Goal: Information Seeking & Learning: Check status

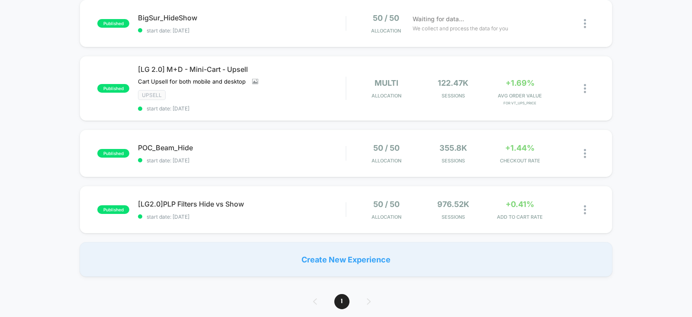
scroll to position [96, 0]
click at [312, 145] on span "POC_Beam_Hide Click to edit experience details" at bounding box center [242, 146] width 208 height 9
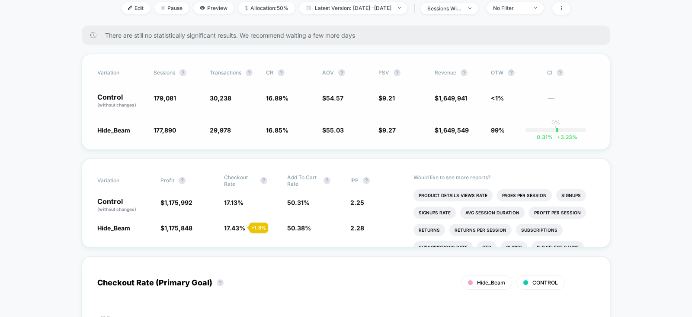
scroll to position [121, 0]
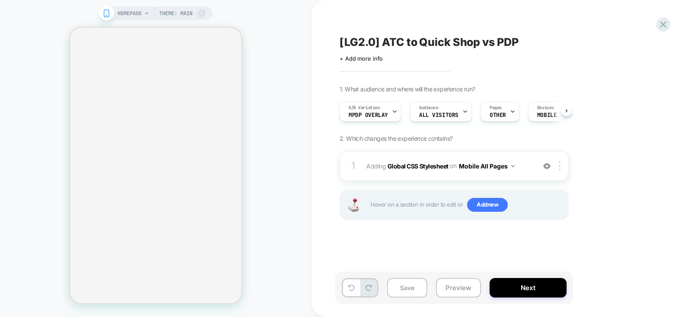
click at [666, 25] on icon at bounding box center [664, 25] width 12 height 12
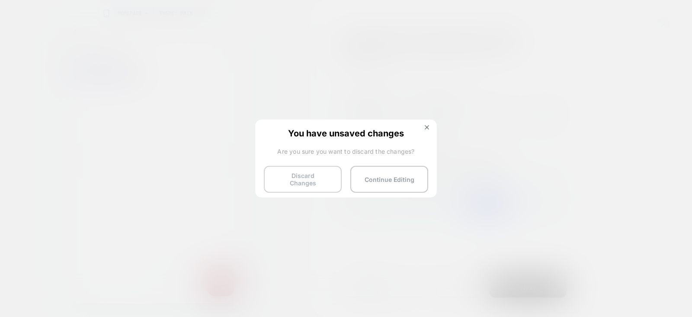
click at [289, 180] on button "Discard Changes" at bounding box center [303, 179] width 78 height 27
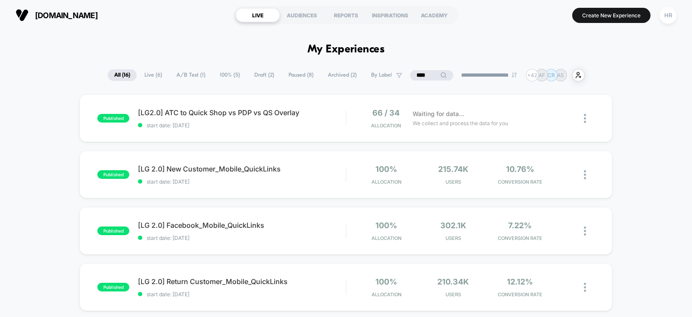
click at [424, 77] on input "****" at bounding box center [431, 75] width 43 height 10
click at [424, 77] on input "****" at bounding box center [432, 75] width 87 height 10
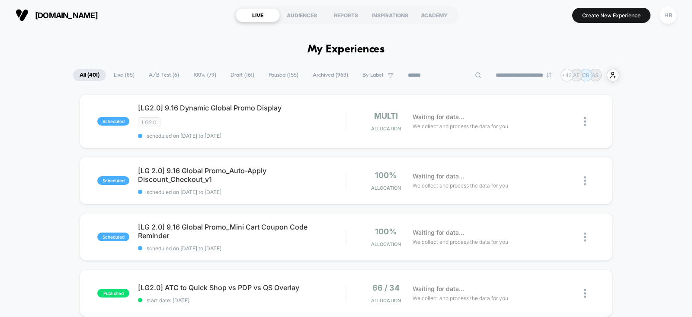
click at [167, 74] on span "A/B Test ( 6 )" at bounding box center [163, 75] width 43 height 12
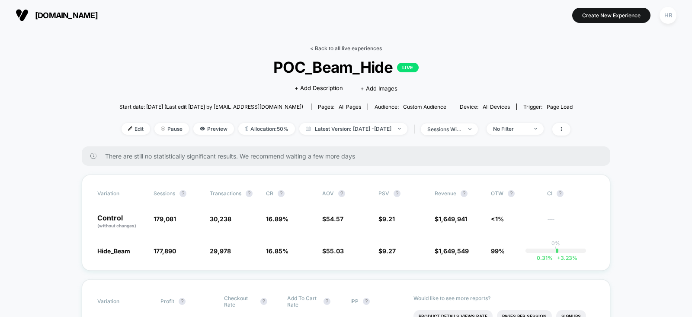
click at [353, 48] on link "< Back to all live experiences" at bounding box center [346, 48] width 72 height 6
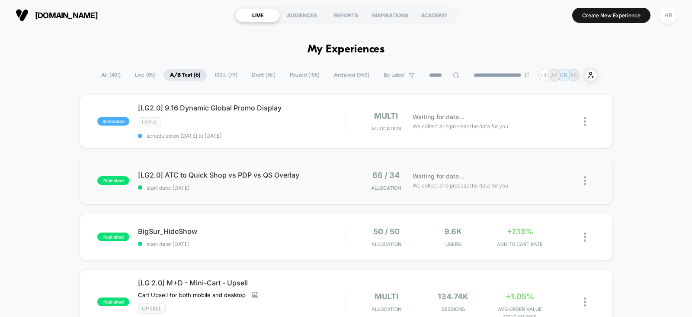
scroll to position [108, 0]
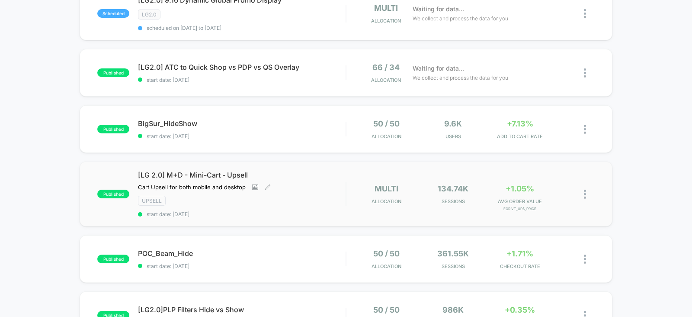
click at [334, 185] on div "[LG 2.0] M+D - Mini-Cart - Upsell Cart Upsell for both mobile and desktop Click…" at bounding box center [242, 193] width 208 height 47
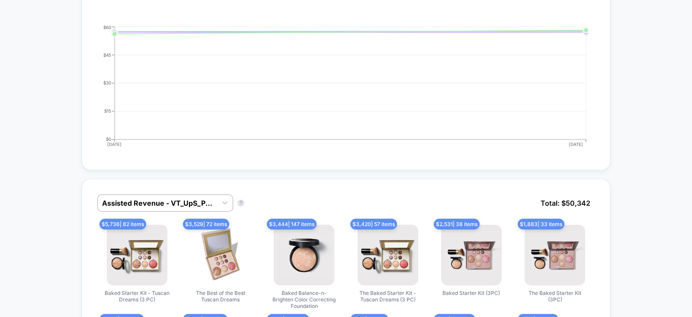
scroll to position [544, 0]
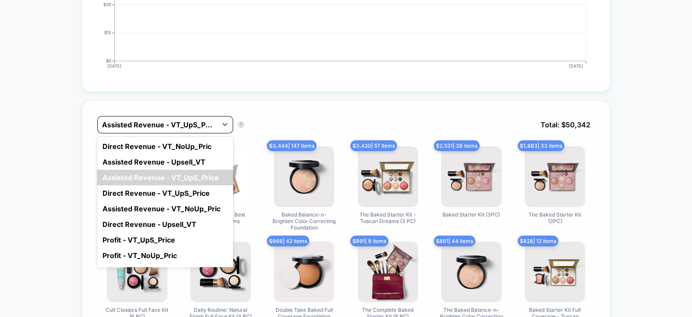
click at [183, 126] on div at bounding box center [157, 124] width 111 height 10
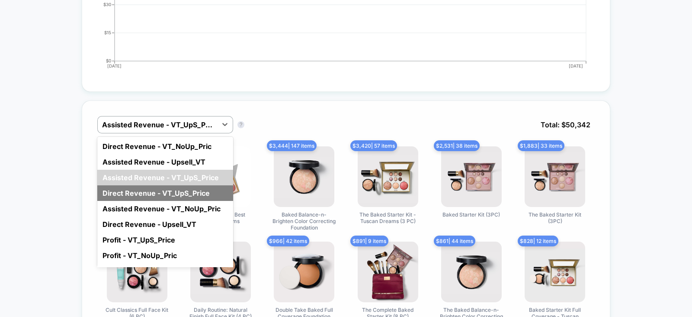
click at [158, 192] on div "Direct Revenue - VT_UpS_Price" at bounding box center [165, 193] width 136 height 16
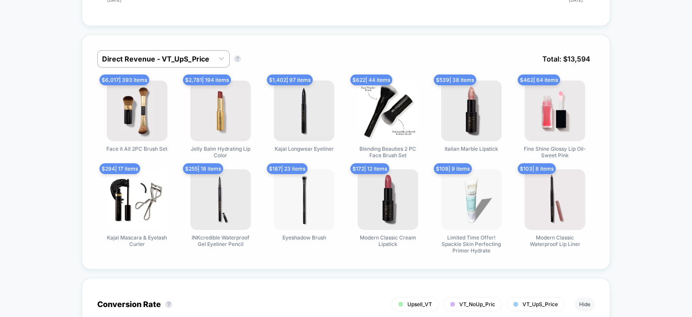
scroll to position [612, 0]
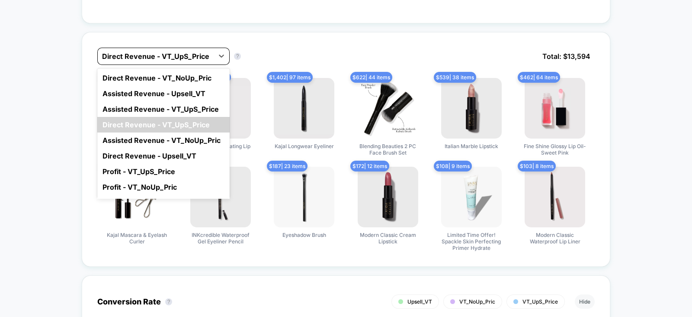
click at [167, 56] on div at bounding box center [155, 56] width 107 height 10
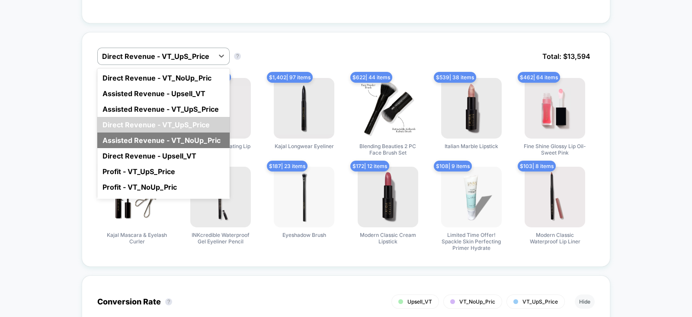
click at [183, 140] on div "Assisted Revenue - VT_NoUp_Pric" at bounding box center [163, 140] width 132 height 16
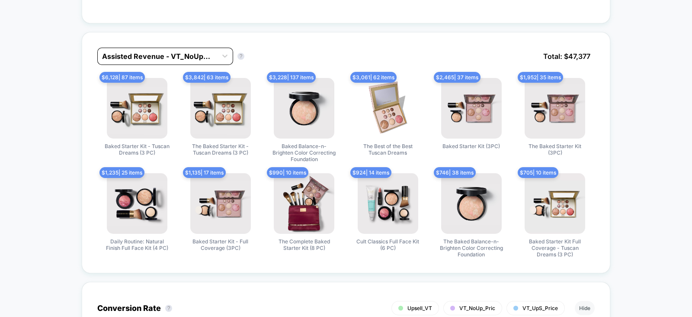
click at [177, 57] on div at bounding box center [157, 56] width 111 height 10
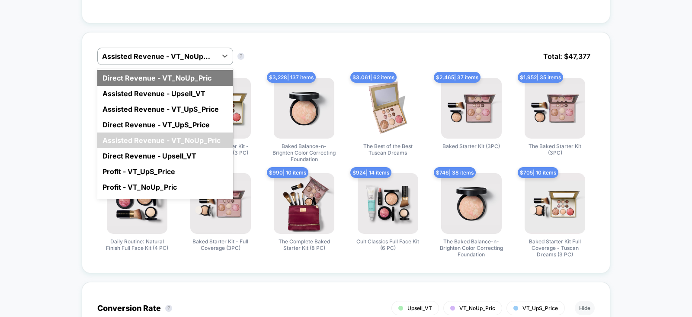
click at [196, 71] on div "Direct Revenue - VT_NoUp_Pric" at bounding box center [165, 78] width 136 height 16
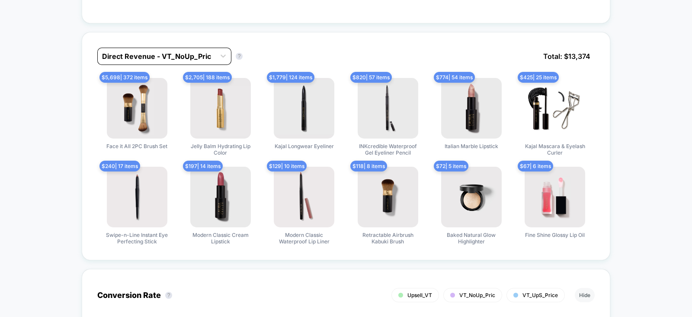
click at [190, 56] on div at bounding box center [156, 56] width 109 height 10
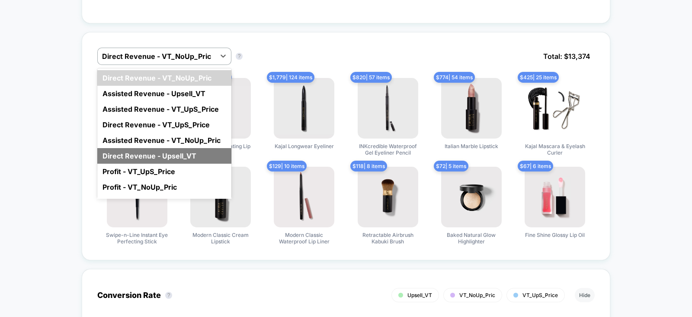
click at [177, 153] on div "Direct Revenue - Upsell_VT" at bounding box center [164, 156] width 134 height 16
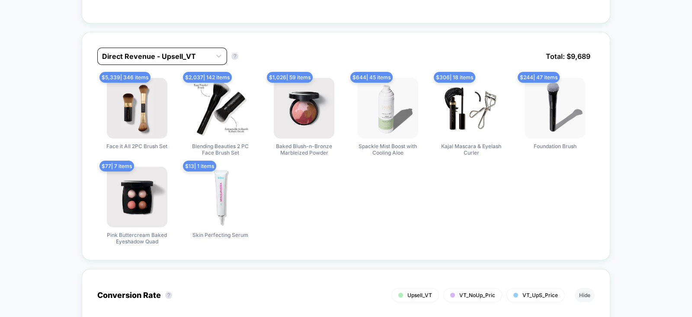
click at [188, 57] on div at bounding box center [154, 56] width 105 height 10
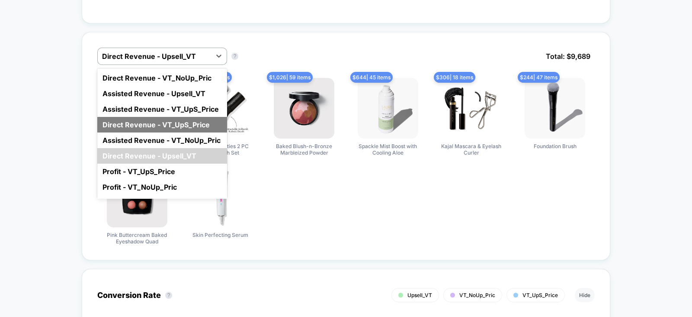
click at [177, 122] on div "Direct Revenue - VT_UpS_Price" at bounding box center [162, 125] width 130 height 16
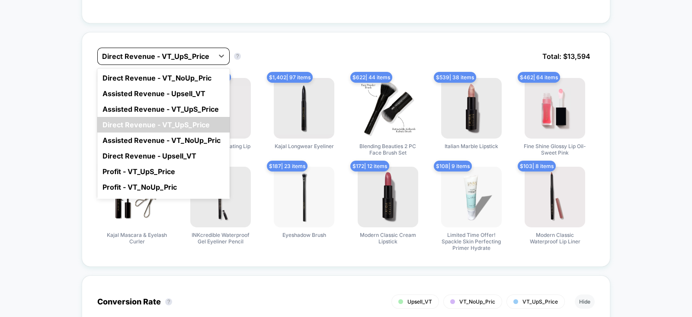
click at [186, 56] on div at bounding box center [155, 56] width 107 height 10
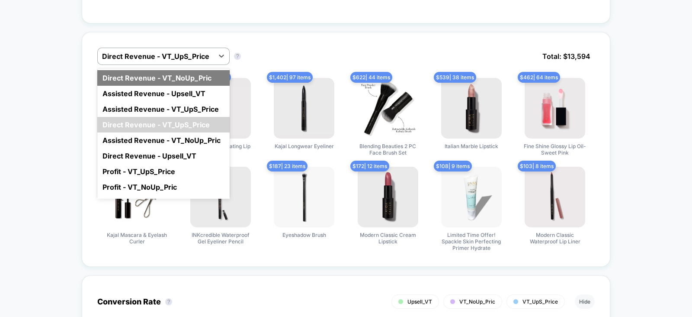
click at [185, 75] on div "Direct Revenue - VT_NoUp_Pric" at bounding box center [163, 78] width 132 height 16
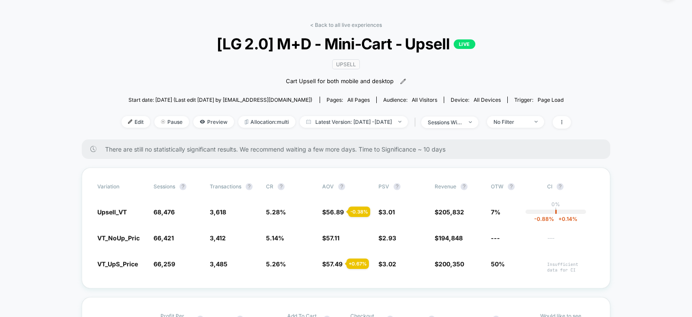
scroll to position [0, 0]
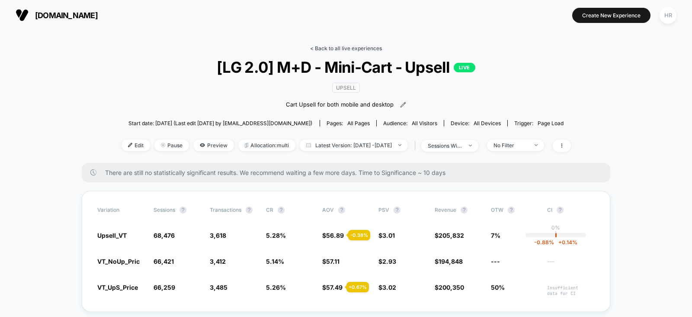
click at [342, 47] on link "< Back to all live experiences" at bounding box center [346, 48] width 72 height 6
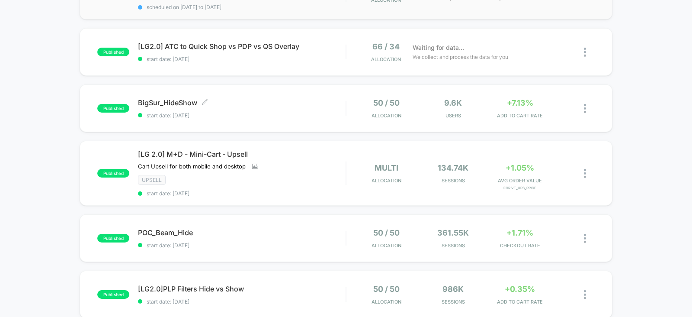
scroll to position [129, 0]
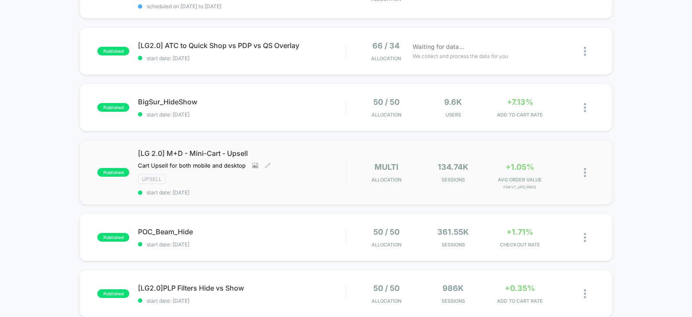
click at [310, 164] on div "[LG 2.0] M+D - Mini-Cart - Upsell Cart Upsell for both mobile and desktop Click…" at bounding box center [242, 172] width 208 height 47
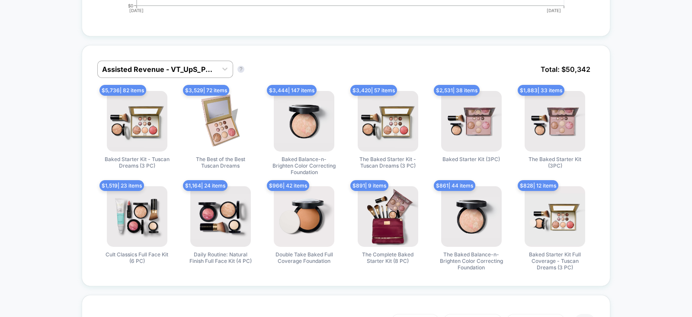
scroll to position [591, 0]
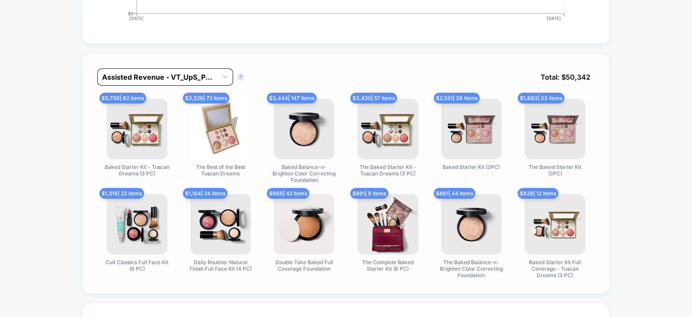
click at [136, 77] on div at bounding box center [157, 77] width 111 height 10
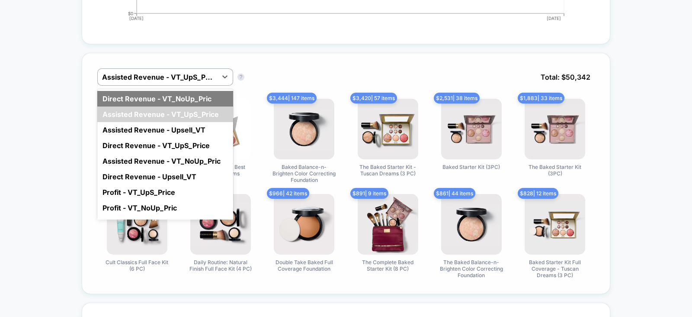
click at [167, 94] on div "Direct Revenue - VT_NoUp_Pric" at bounding box center [165, 99] width 136 height 16
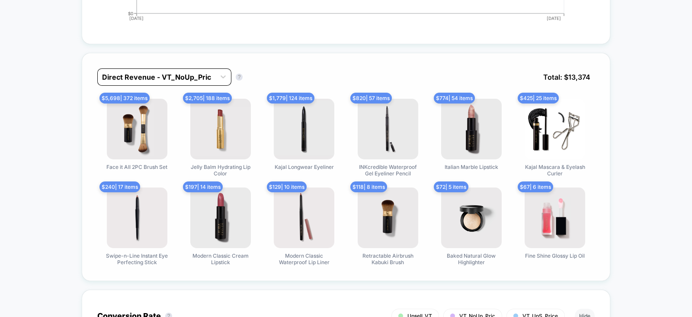
click at [178, 76] on div at bounding box center [156, 77] width 109 height 10
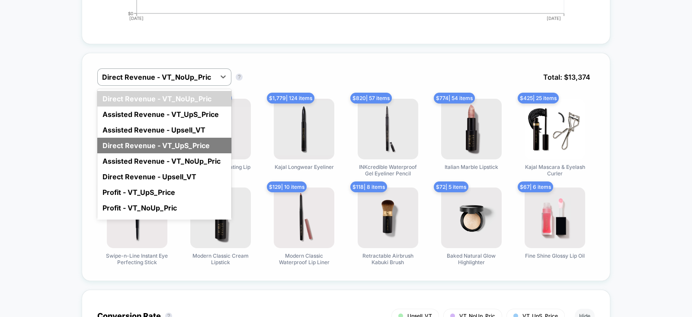
click at [169, 147] on div "Direct Revenue - VT_UpS_Price" at bounding box center [164, 146] width 134 height 16
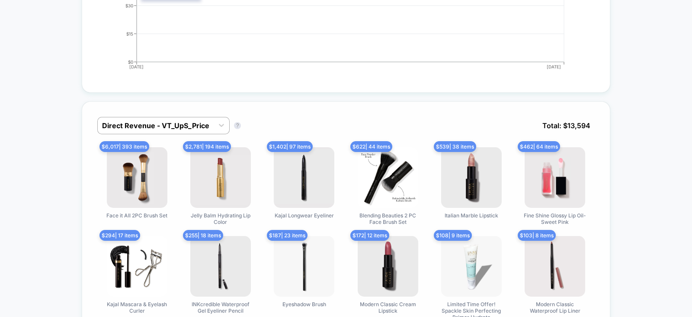
scroll to position [543, 0]
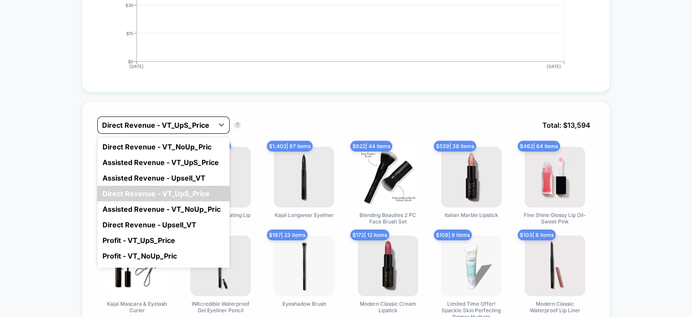
click at [167, 122] on div at bounding box center [155, 125] width 107 height 10
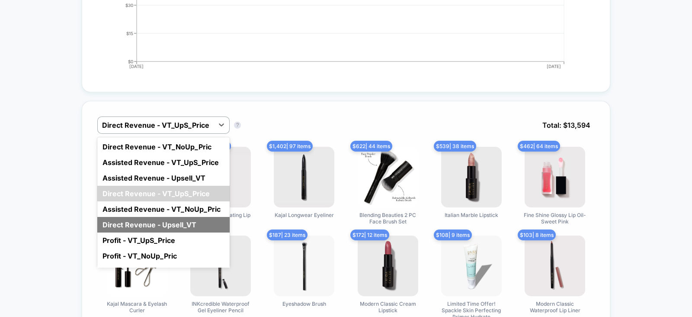
click at [158, 222] on div "Direct Revenue - Upsell_VT" at bounding box center [163, 225] width 132 height 16
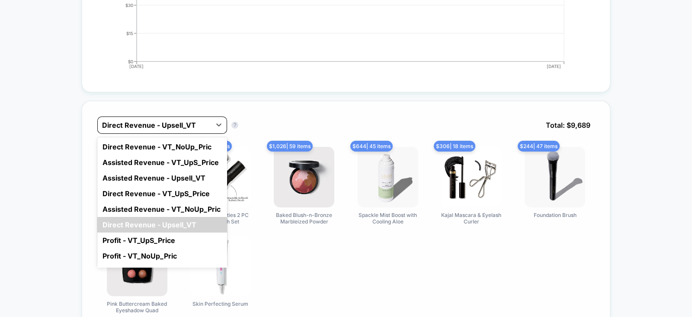
click at [167, 123] on div at bounding box center [154, 125] width 105 height 10
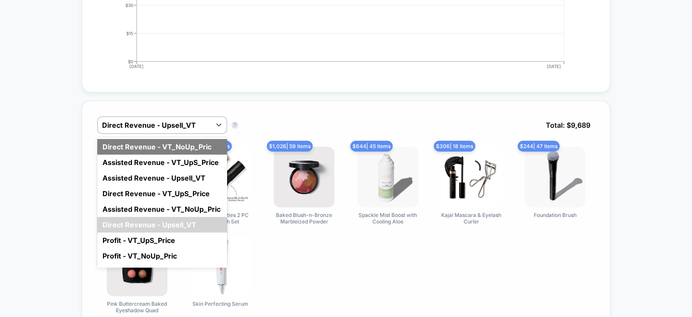
click at [161, 147] on div "Direct Revenue - VT_NoUp_Pric" at bounding box center [162, 147] width 130 height 16
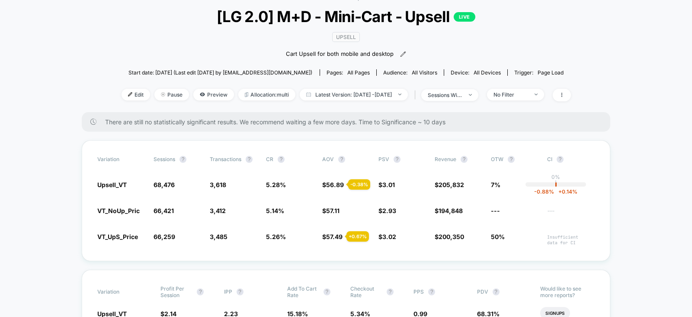
scroll to position [0, 0]
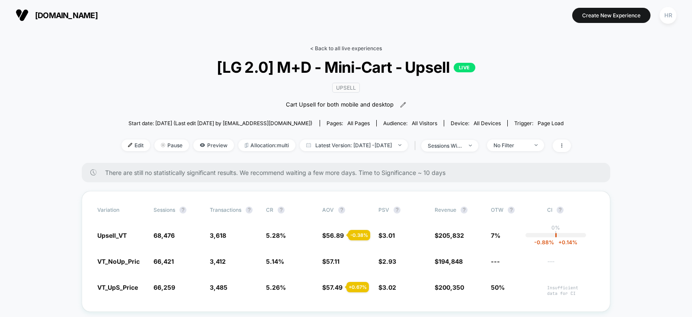
click at [348, 46] on link "< Back to all live experiences" at bounding box center [346, 48] width 72 height 6
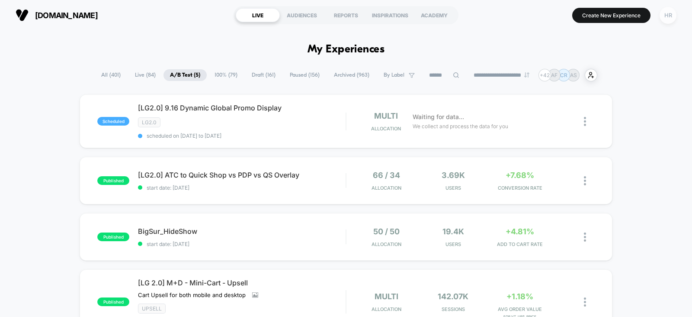
click at [665, 18] on div "HR" at bounding box center [668, 15] width 17 height 17
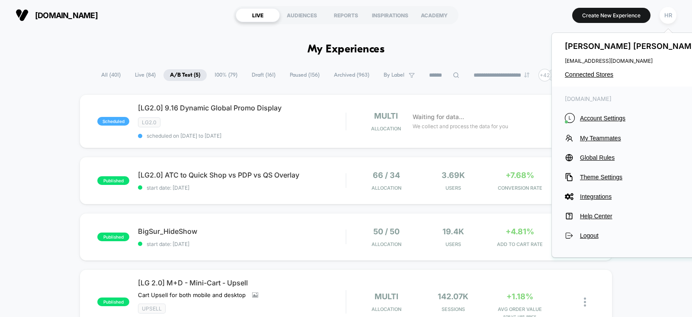
click at [26, 161] on div "scheduled [LG2.0] 9.16 Dynamic Global Promo Display LG2.0 scheduled on 16/09/20…" at bounding box center [346, 263] width 692 height 339
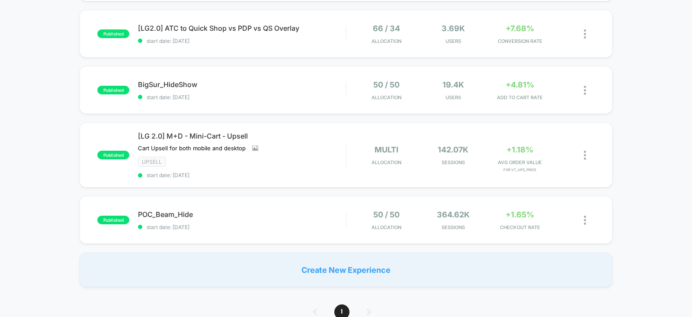
scroll to position [175, 0]
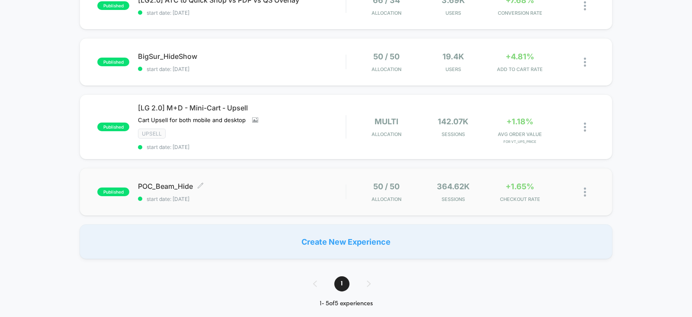
click at [302, 183] on span "POC_Beam_Hide Click to edit experience details" at bounding box center [242, 186] width 208 height 9
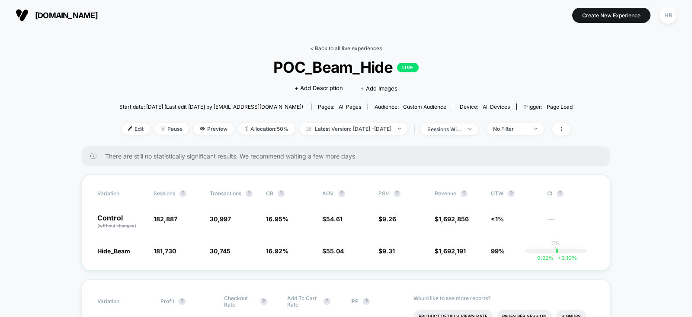
click at [344, 47] on link "< Back to all live experiences" at bounding box center [346, 48] width 72 height 6
